Goal: Information Seeking & Learning: Learn about a topic

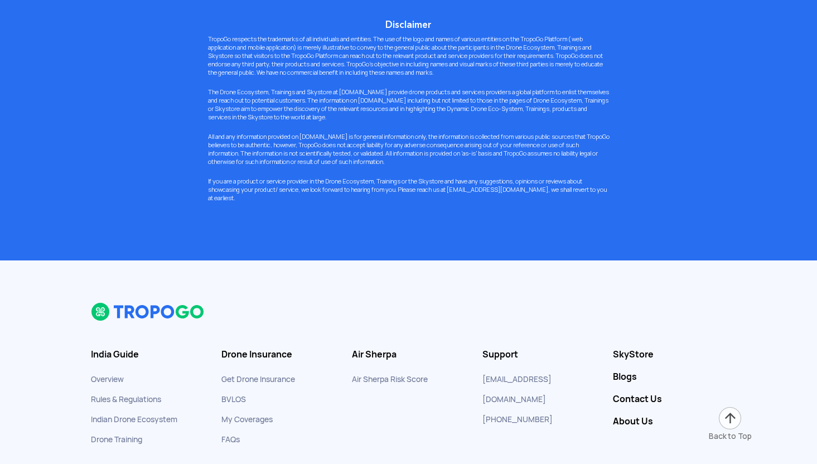
scroll to position [8612, 0]
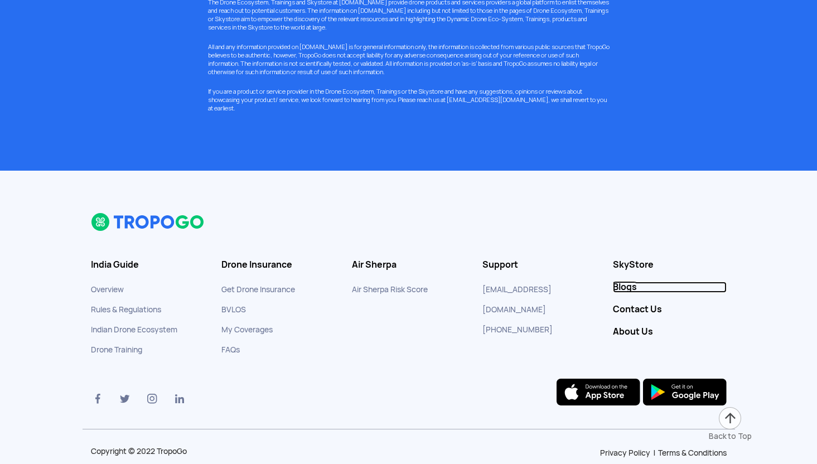
click at [620, 282] on link "Blogs" at bounding box center [670, 287] width 114 height 11
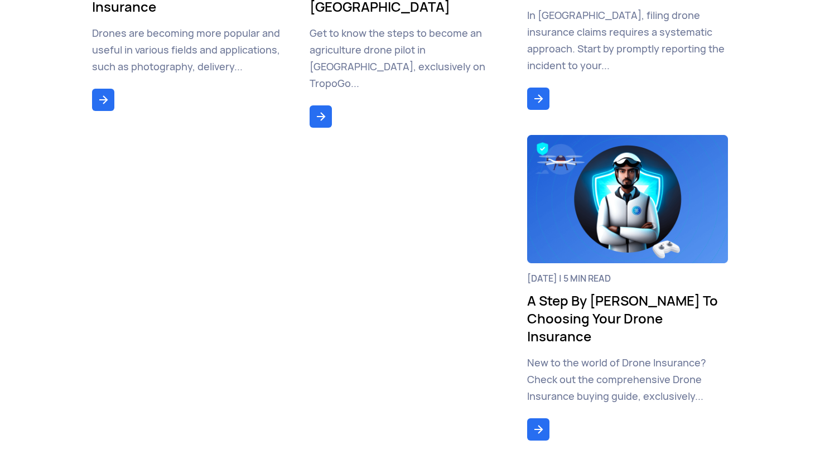
scroll to position [900, 0]
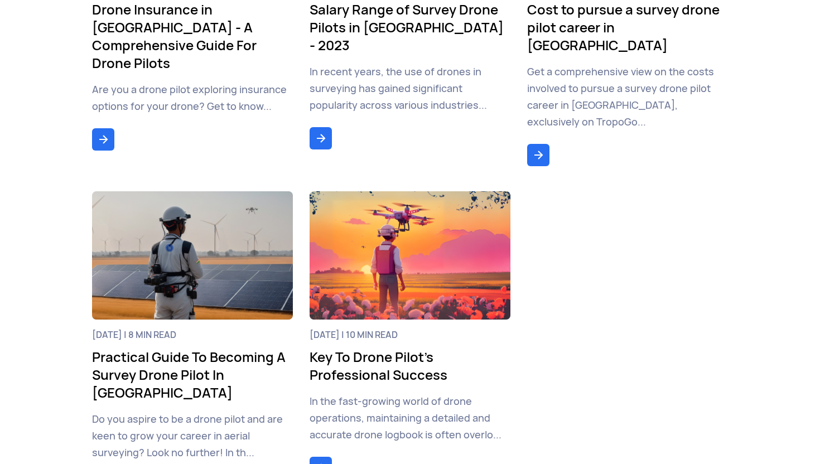
scroll to position [1369, 0]
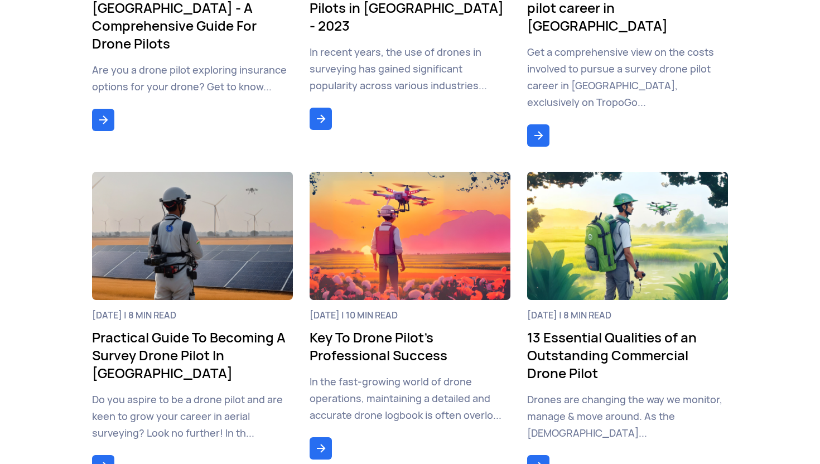
scroll to position [1422, 0]
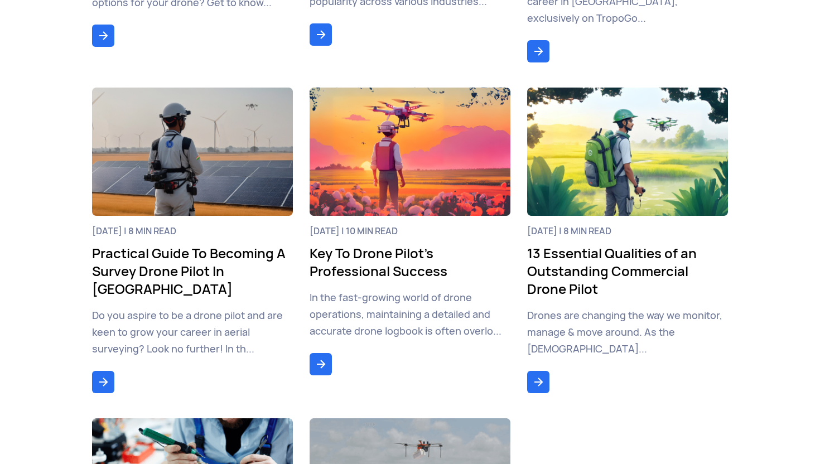
scroll to position [1552, 0]
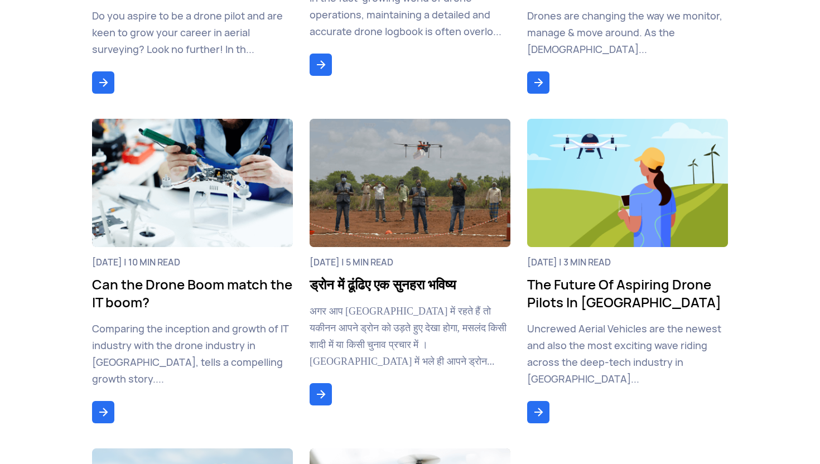
scroll to position [1796, 0]
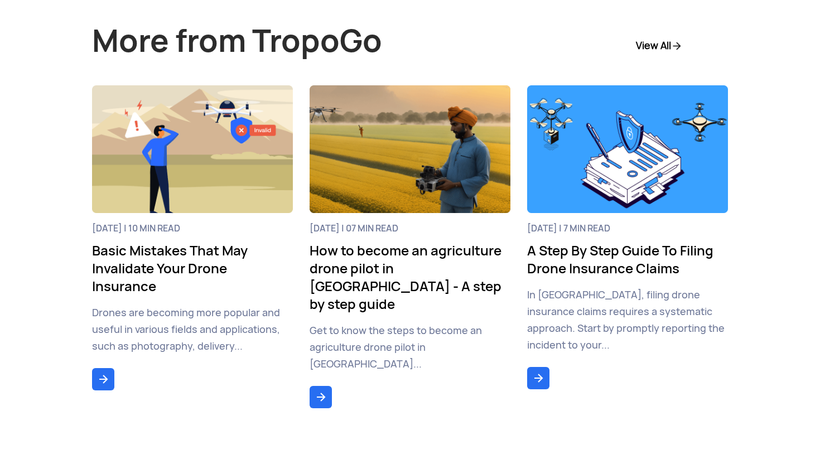
scroll to position [3446, 0]
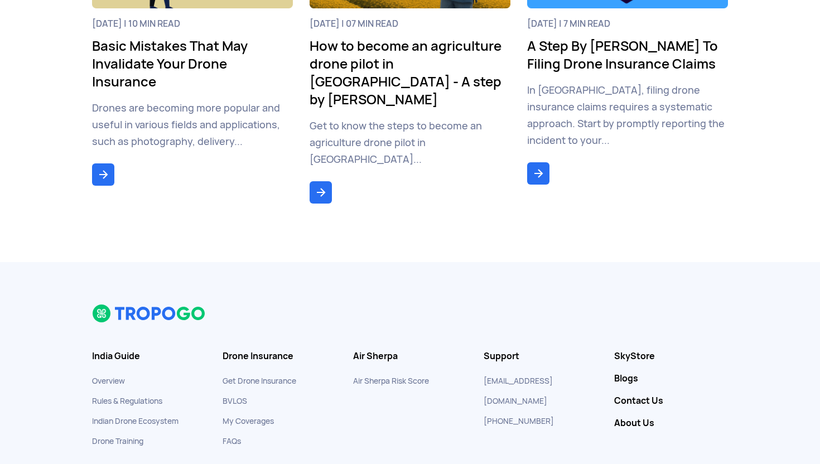
scroll to position [6161, 0]
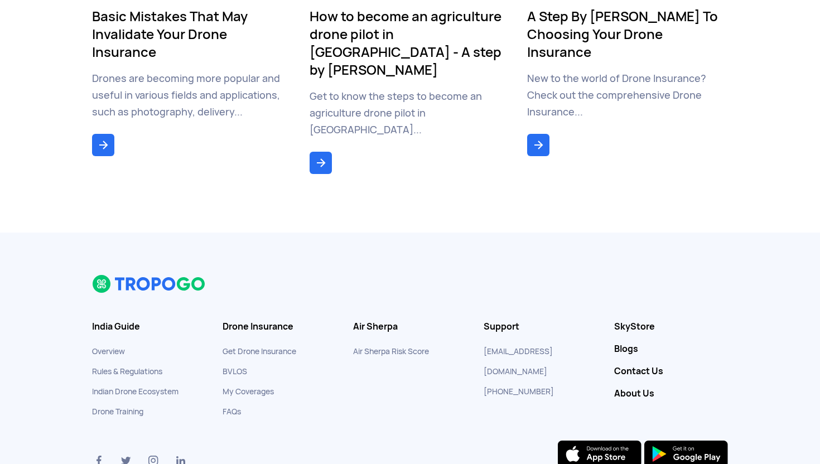
scroll to position [8460, 0]
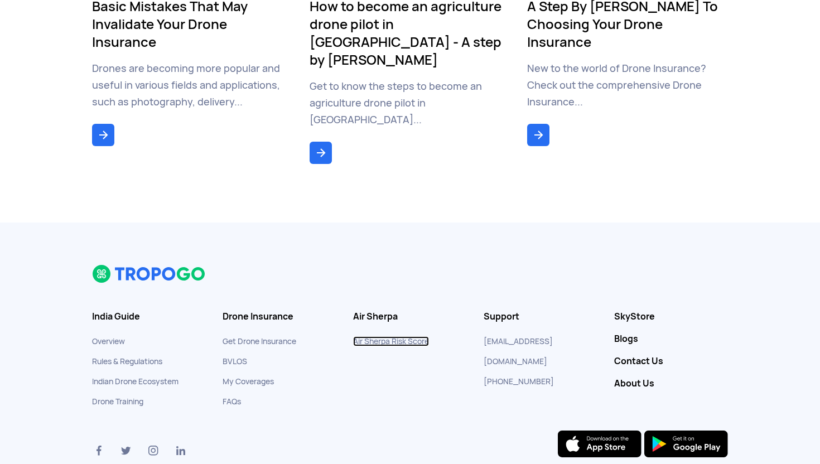
click at [368, 336] on link "Air Sherpa Risk Score" at bounding box center [391, 341] width 76 height 10
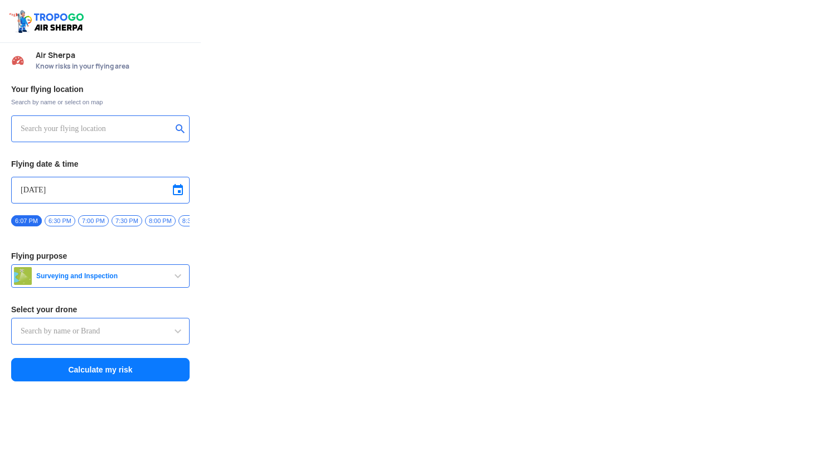
type input "Asteria A200"
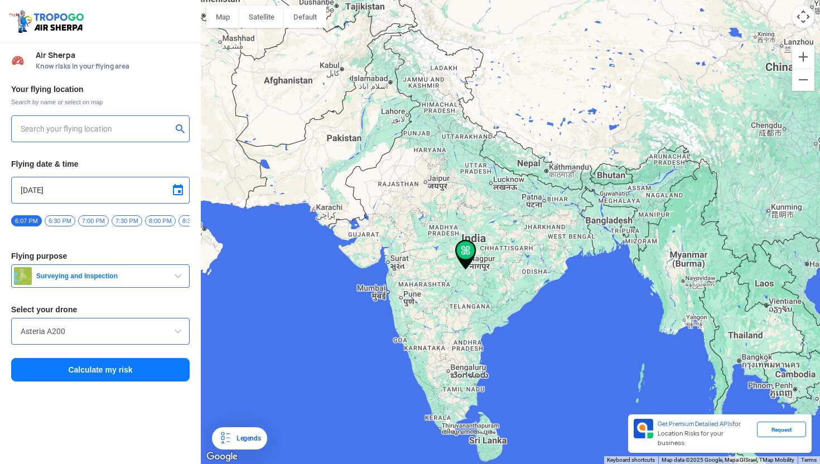
type input "[STREET_ADDRESS]"
